Goal: Task Accomplishment & Management: Manage account settings

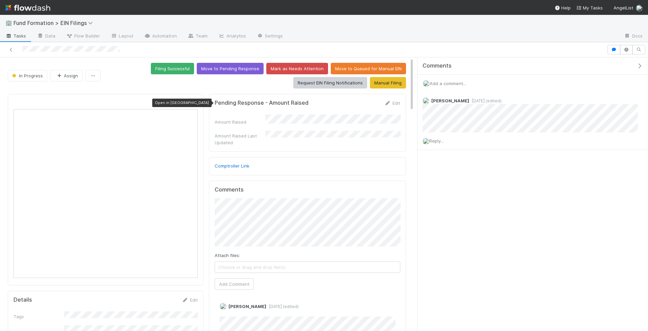
click at [196, 101] on icon at bounding box center [194, 103] width 7 height 4
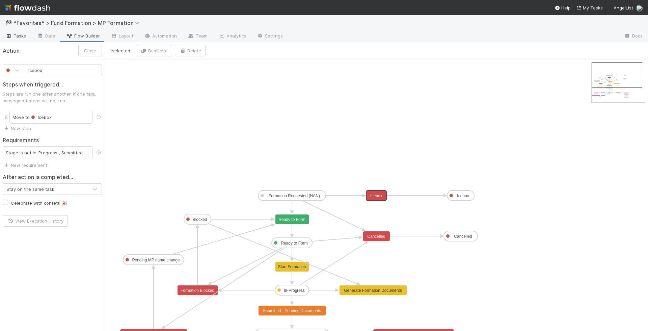
click at [17, 39] on link "Tasks" at bounding box center [16, 36] width 32 height 11
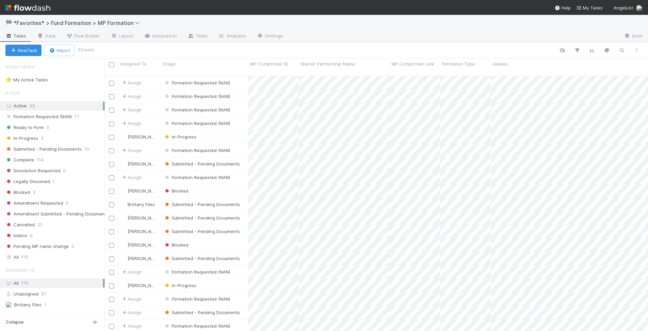
scroll to position [260, 543]
click at [211, 184] on div "Blocked" at bounding box center [204, 190] width 87 height 13
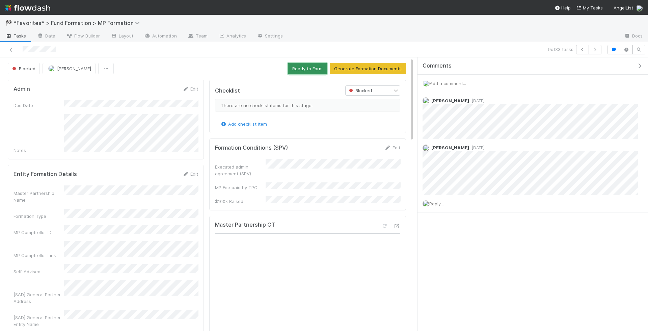
click at [312, 71] on button "Ready to Form" at bounding box center [307, 68] width 39 height 11
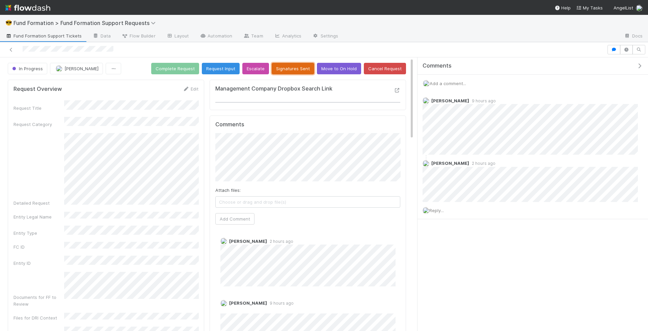
click at [307, 63] on button "Signatures Sent" at bounding box center [292, 68] width 42 height 11
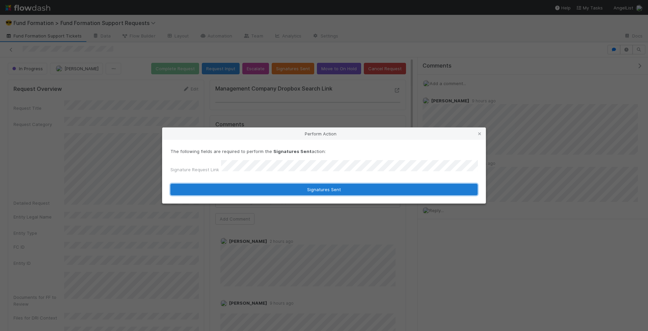
click at [284, 184] on button "Signatures Sent" at bounding box center [323, 188] width 307 height 11
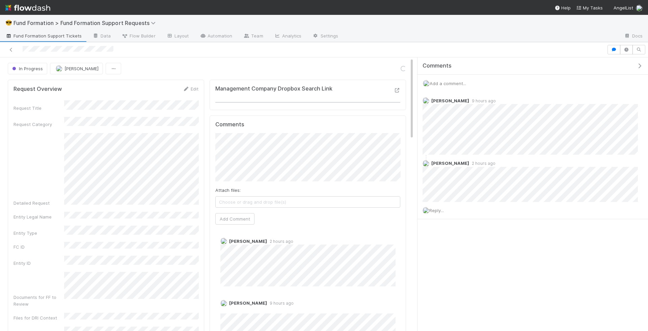
click at [447, 82] on span "Add a comment..." at bounding box center [447, 83] width 36 height 5
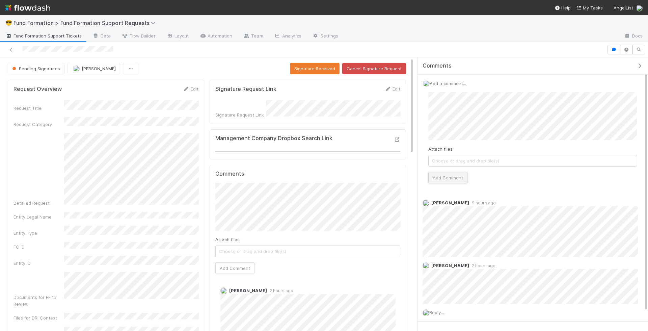
click at [451, 176] on button "Add Comment" at bounding box center [447, 177] width 39 height 11
click at [64, 35] on span "Fund Formation Support Tickets" at bounding box center [43, 35] width 76 height 7
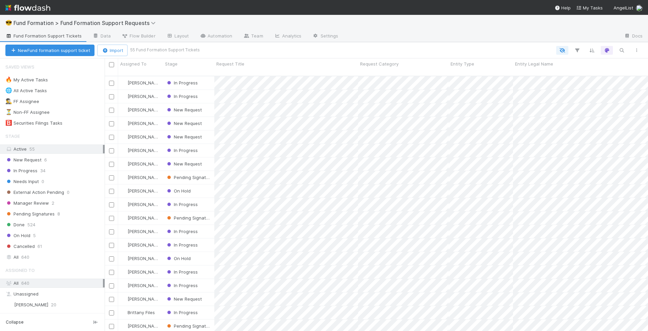
scroll to position [260, 543]
click at [204, 90] on div "In Progress" at bounding box center [188, 96] width 51 height 13
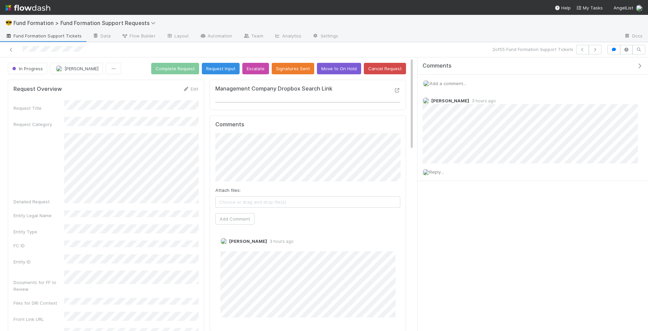
click at [456, 83] on span "Add a comment..." at bounding box center [447, 83] width 36 height 5
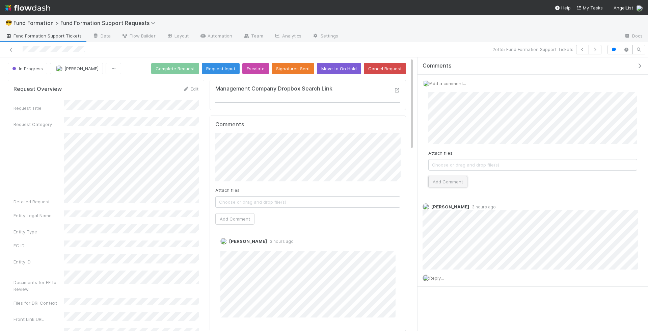
click at [441, 177] on button "Add Comment" at bounding box center [447, 181] width 39 height 11
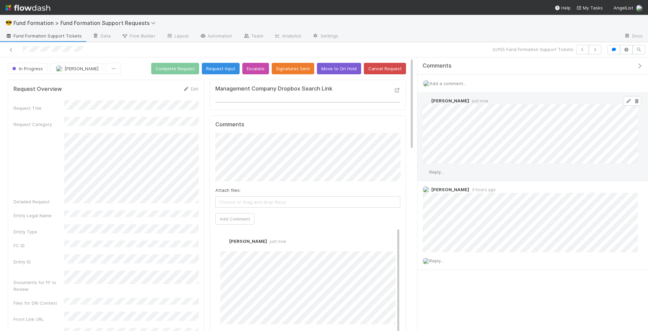
click at [628, 99] on icon at bounding box center [628, 101] width 7 height 4
click at [336, 70] on button "Move to On Hold" at bounding box center [339, 68] width 44 height 11
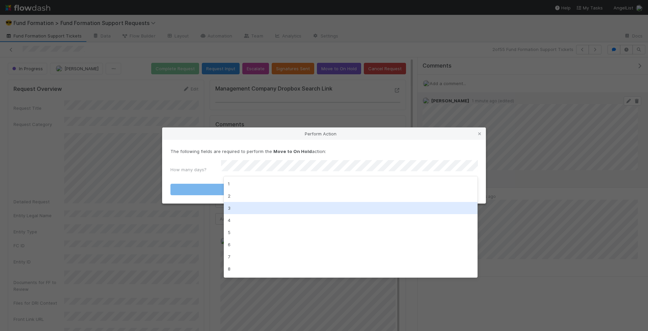
click at [296, 209] on div "3" at bounding box center [351, 208] width 254 height 12
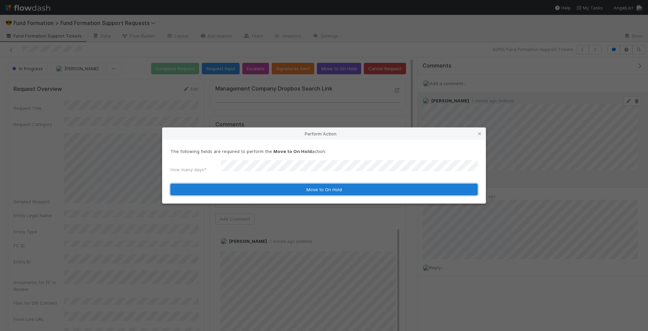
click at [297, 184] on button "Move to On Hold" at bounding box center [323, 188] width 307 height 11
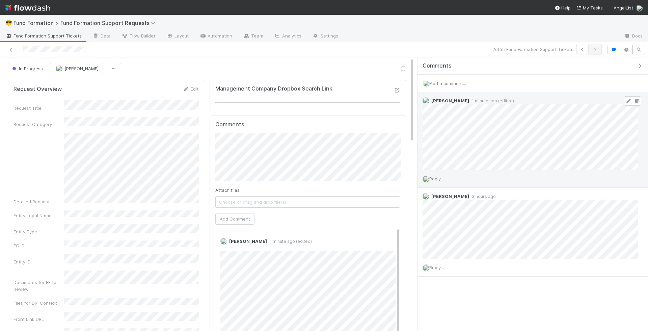
click at [598, 50] on icon "button" at bounding box center [594, 50] width 7 height 4
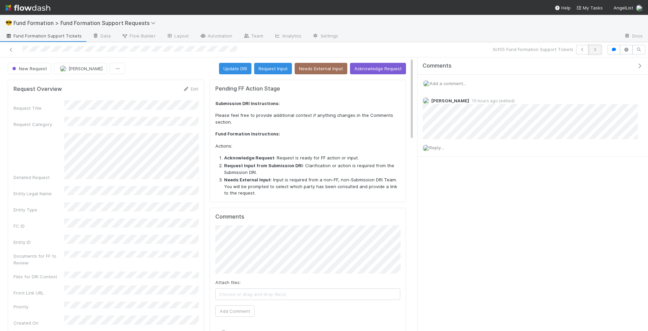
click at [601, 45] on button "button" at bounding box center [594, 49] width 13 height 9
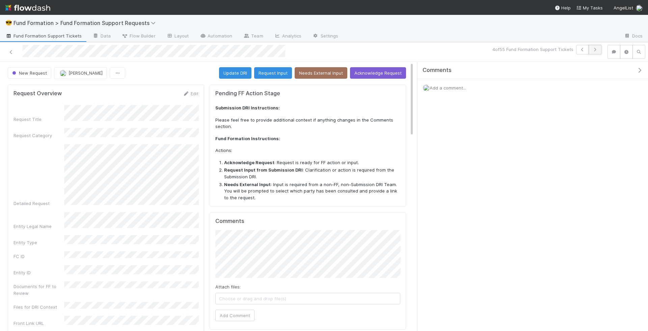
click at [595, 50] on icon "button" at bounding box center [594, 50] width 7 height 4
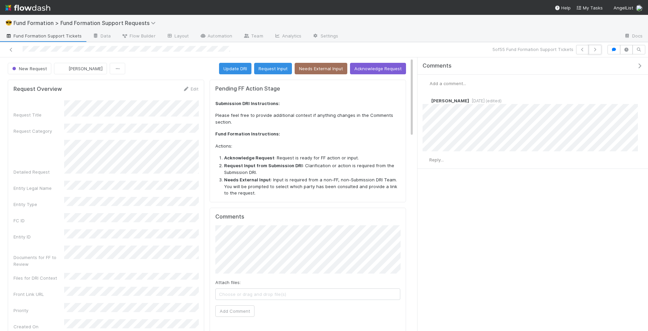
click at [595, 50] on icon "button" at bounding box center [594, 50] width 7 height 4
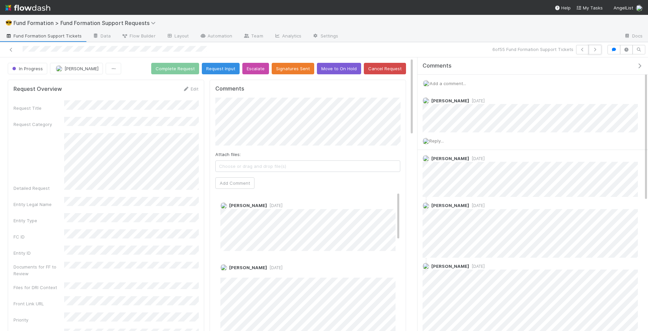
click at [595, 50] on icon "button" at bounding box center [594, 50] width 7 height 4
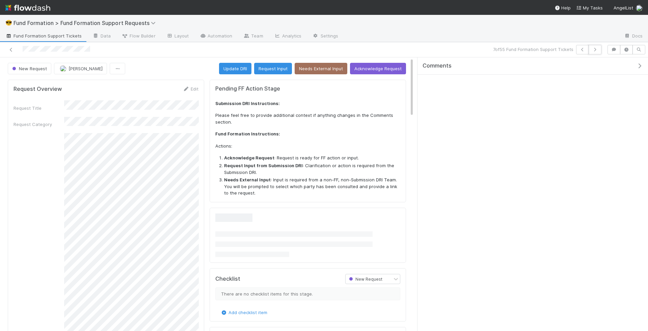
click at [595, 50] on icon "button" at bounding box center [594, 50] width 7 height 4
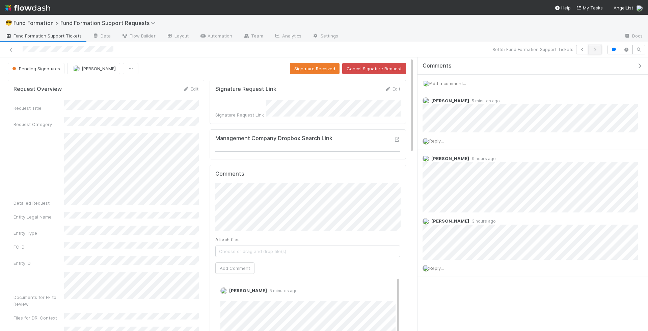
click at [600, 48] on button "button" at bounding box center [594, 49] width 13 height 9
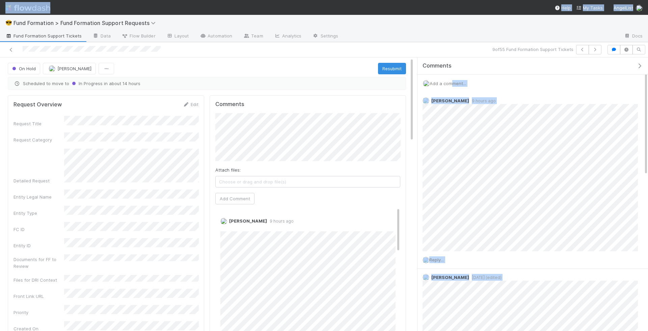
click at [447, 84] on span "Add a comment..." at bounding box center [447, 83] width 36 height 5
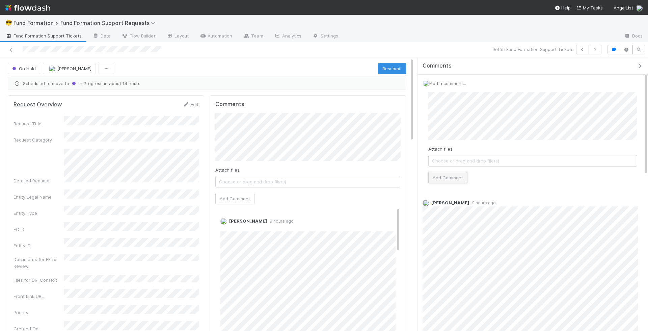
click at [452, 175] on button "Add Comment" at bounding box center [447, 177] width 39 height 11
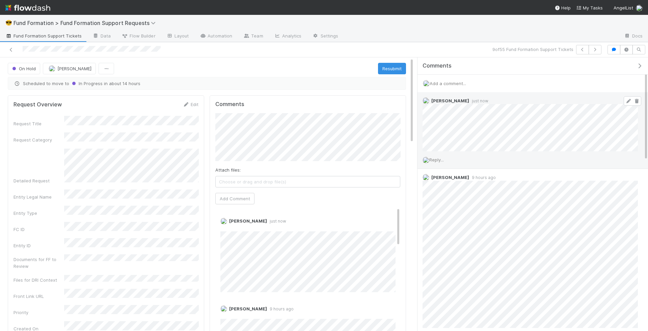
click at [627, 100] on icon at bounding box center [628, 101] width 7 height 4
click at [593, 51] on icon "button" at bounding box center [594, 50] width 7 height 4
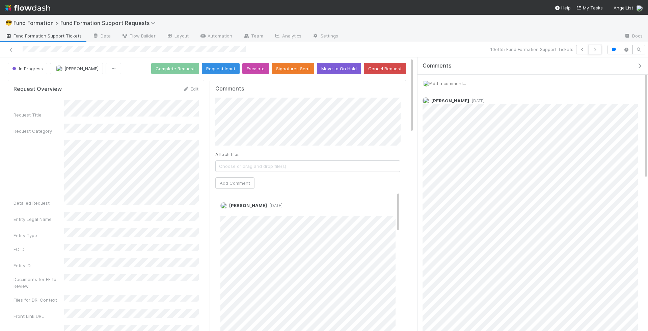
click at [593, 51] on icon "button" at bounding box center [594, 50] width 7 height 4
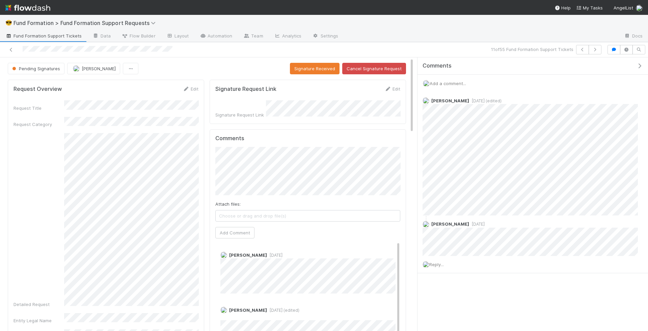
click at [348, 98] on form "Signature Request Link Edit Signature Request Link" at bounding box center [307, 101] width 185 height 32
click at [601, 51] on button "button" at bounding box center [594, 49] width 13 height 9
